Goal: Entertainment & Leisure: Consume media (video, audio)

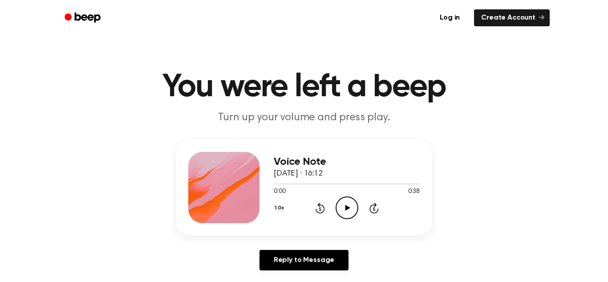
click at [351, 201] on icon "Play Audio" at bounding box center [347, 207] width 23 height 23
click at [318, 210] on icon "Rewind 5 seconds" at bounding box center [320, 208] width 10 height 12
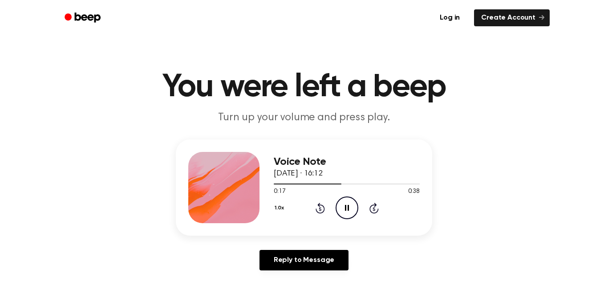
click at [318, 210] on icon "Rewind 5 seconds" at bounding box center [320, 208] width 10 height 12
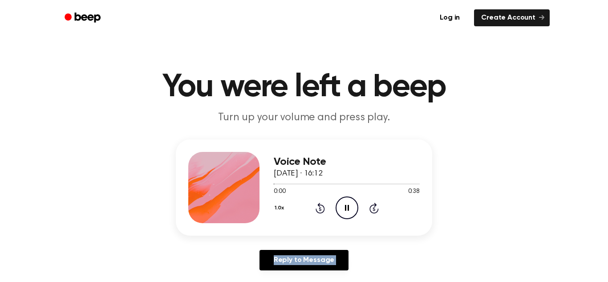
click at [318, 210] on icon "Rewind 5 seconds" at bounding box center [320, 208] width 10 height 12
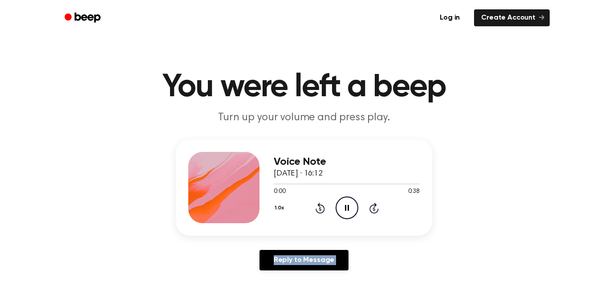
click at [318, 210] on icon "Rewind 5 seconds" at bounding box center [320, 208] width 10 height 12
click at [319, 204] on icon at bounding box center [320, 208] width 9 height 11
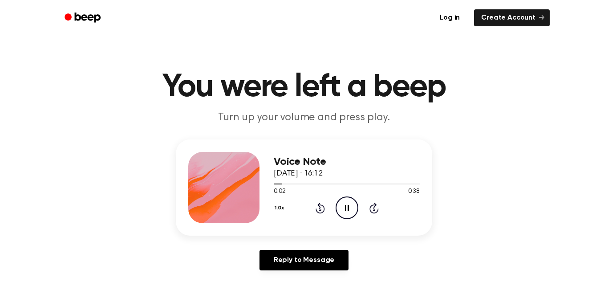
click at [319, 204] on icon at bounding box center [320, 208] width 9 height 11
click at [314, 203] on div "1.0x Rewind 5 seconds Pause Audio Skip 5 seconds" at bounding box center [347, 207] width 146 height 23
click at [319, 205] on icon at bounding box center [320, 208] width 9 height 11
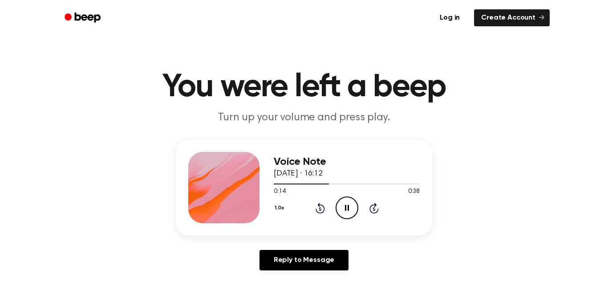
click at [319, 205] on icon at bounding box center [320, 208] width 9 height 11
click at [321, 208] on icon "Rewind 5 seconds" at bounding box center [320, 208] width 10 height 12
click at [344, 206] on icon "Play Audio" at bounding box center [347, 207] width 23 height 23
click at [316, 206] on icon "Rewind 5 seconds" at bounding box center [320, 208] width 10 height 12
click at [342, 209] on icon "Play Audio" at bounding box center [347, 207] width 23 height 23
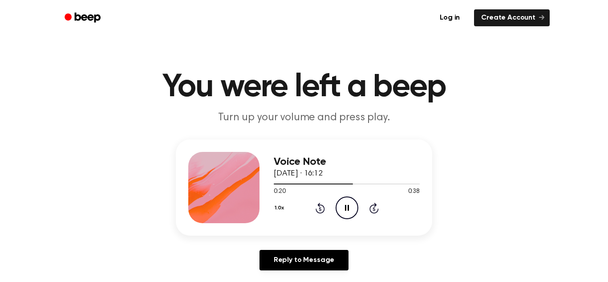
click at [322, 207] on icon "Rewind 5 seconds" at bounding box center [320, 208] width 10 height 12
click at [320, 204] on icon at bounding box center [320, 208] width 9 height 11
click at [316, 204] on icon "Rewind 5 seconds" at bounding box center [320, 208] width 10 height 12
click at [318, 211] on icon "Rewind 5 seconds" at bounding box center [320, 208] width 10 height 12
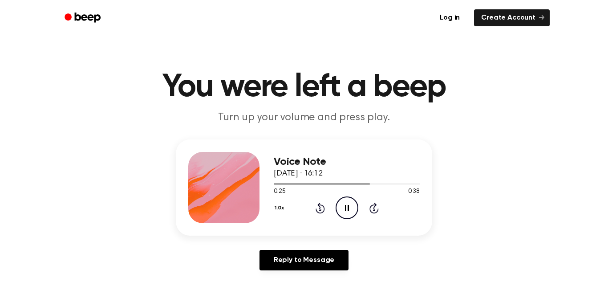
click at [318, 211] on icon "Rewind 5 seconds" at bounding box center [320, 208] width 10 height 12
